Goal: Transaction & Acquisition: Purchase product/service

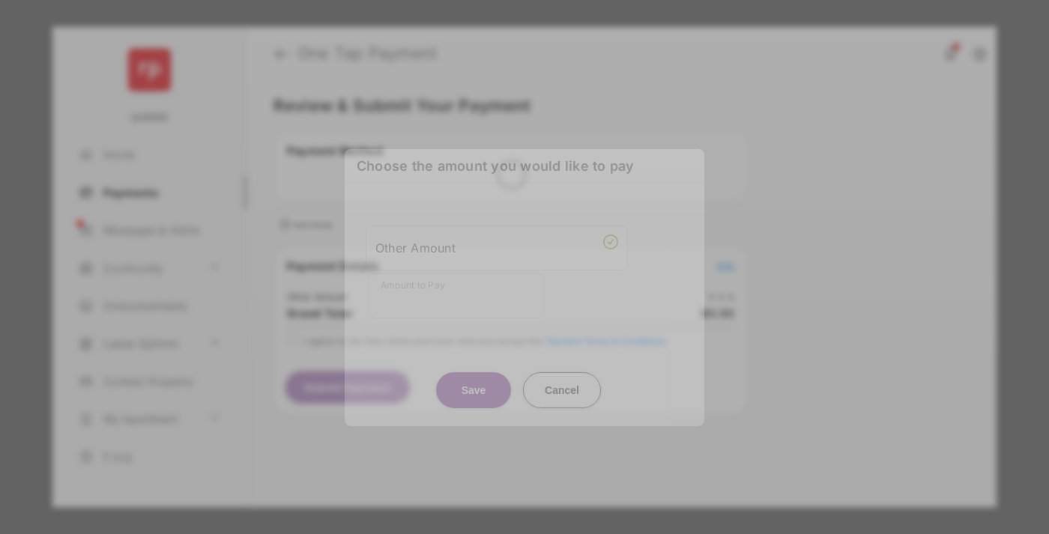
click at [497, 238] on div "Other Amount" at bounding box center [496, 247] width 243 height 25
type input "****"
click at [474, 372] on button "Save" at bounding box center [473, 390] width 75 height 36
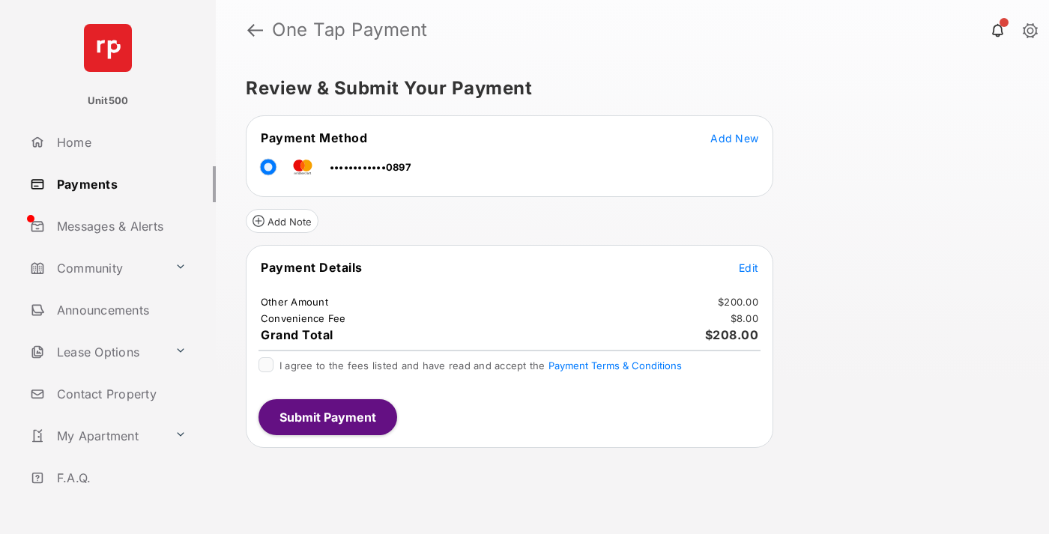
click at [748, 267] on span "Edit" at bounding box center [748, 267] width 19 height 13
click at [327, 417] on button "Submit Payment" at bounding box center [327, 417] width 139 height 36
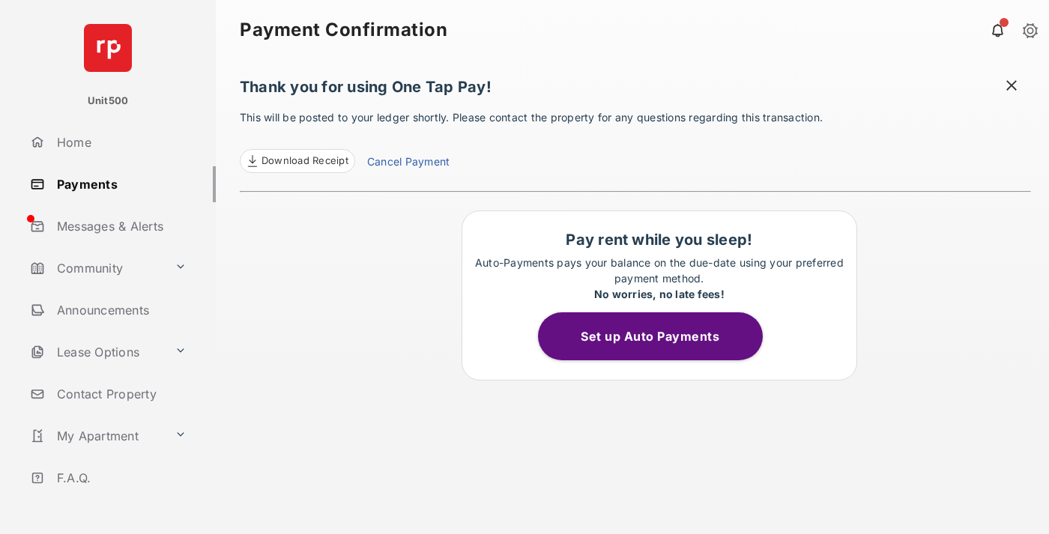
click at [1011, 87] on span at bounding box center [1011, 87] width 15 height 19
